Goal: Information Seeking & Learning: Learn about a topic

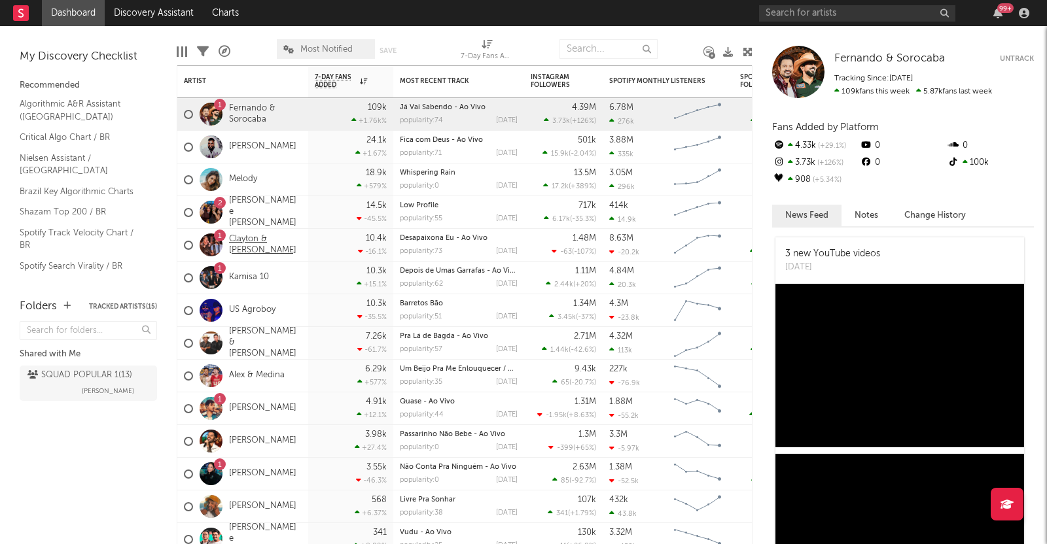
click at [268, 235] on link "Clayton & [PERSON_NAME]" at bounding box center [265, 245] width 73 height 22
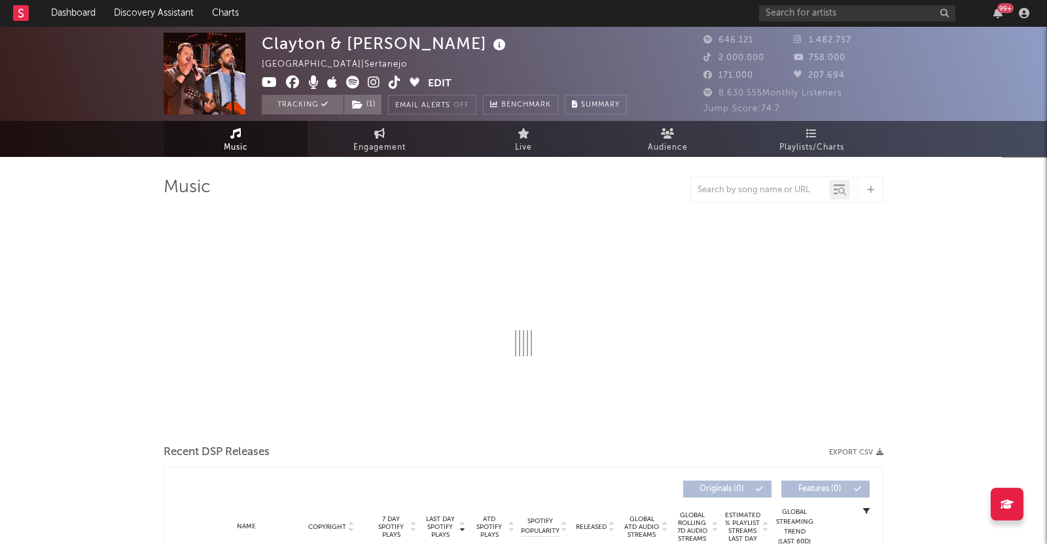
select select "6m"
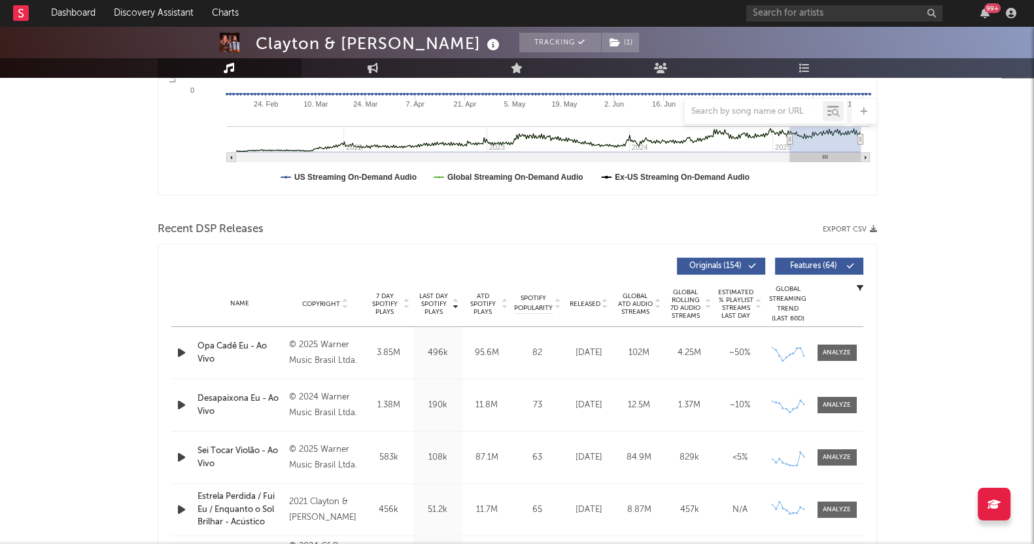
scroll to position [491, 0]
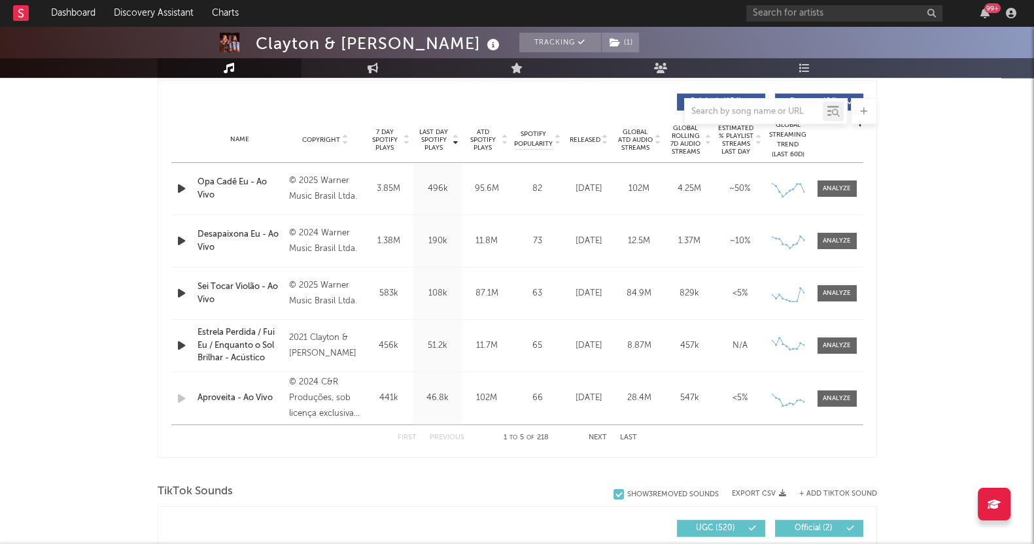
drag, startPoint x: 844, startPoint y: 240, endPoint x: 927, endPoint y: 273, distance: 89.5
click at [844, 240] on div at bounding box center [837, 241] width 28 height 10
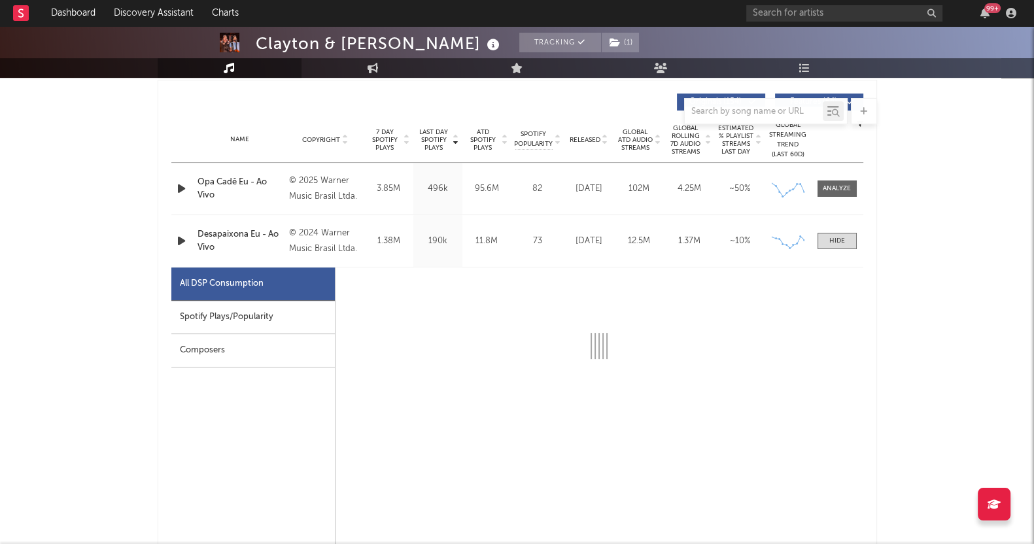
select select "1w"
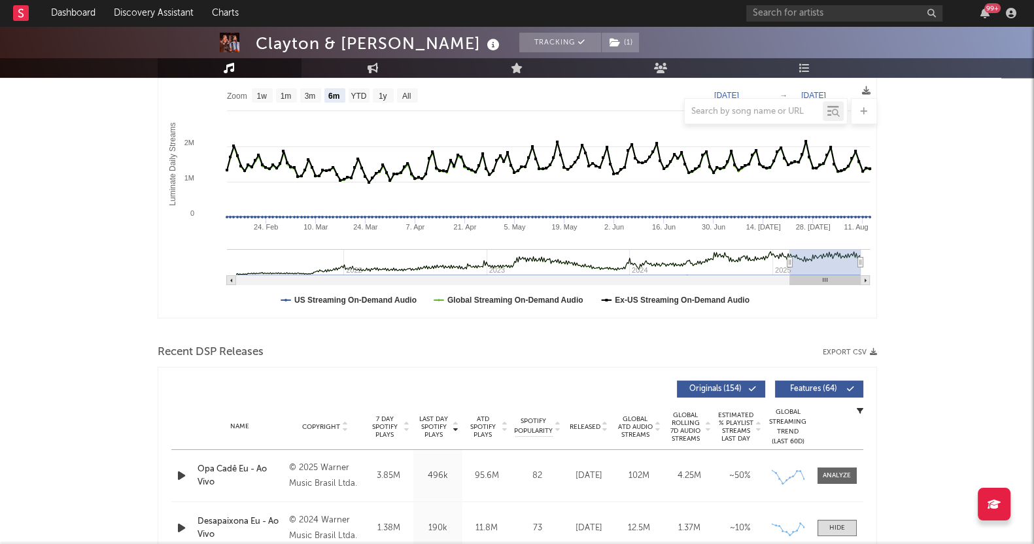
scroll to position [326, 0]
